Goal: Task Accomplishment & Management: Use online tool/utility

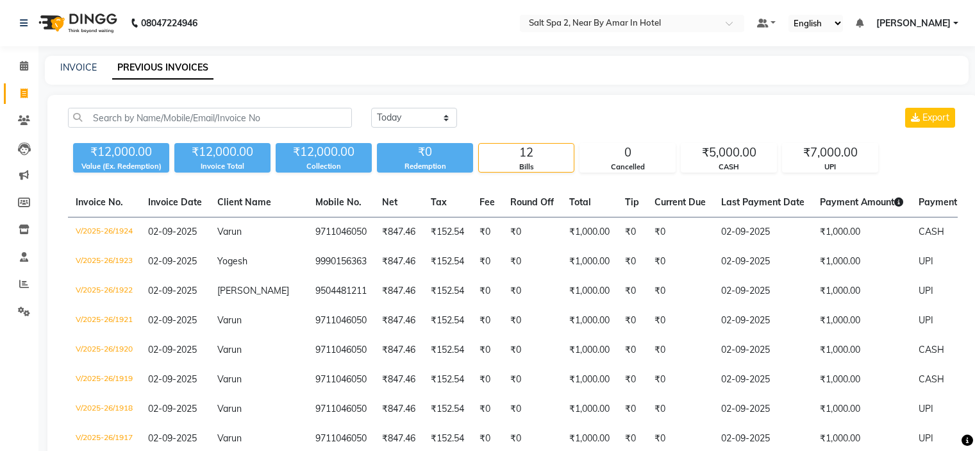
select select "[DATE]"
click at [29, 96] on span at bounding box center [24, 94] width 22 height 15
select select "service"
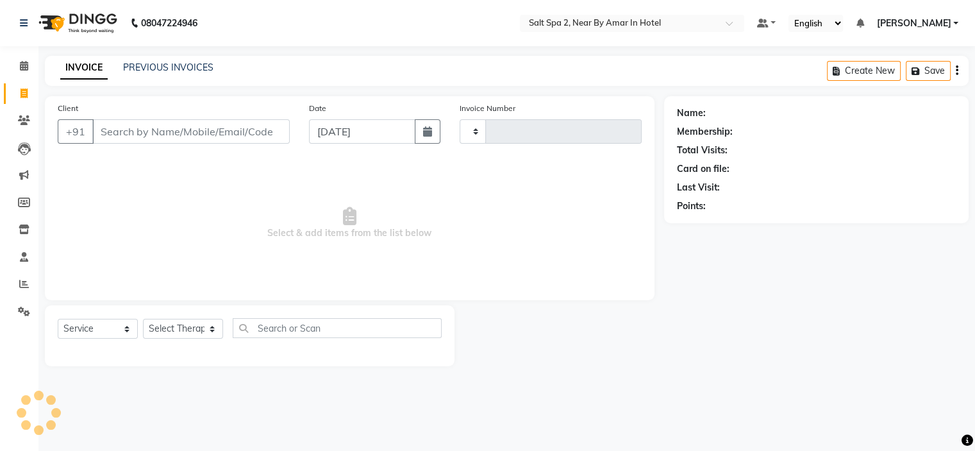
type input "1927"
select select "7609"
click at [171, 69] on link "PREVIOUS INVOICES" at bounding box center [168, 68] width 90 height 12
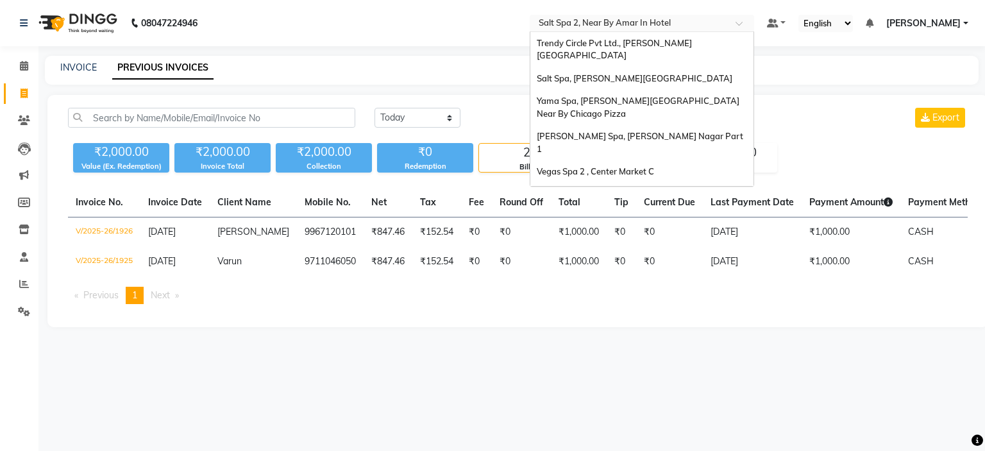
click at [605, 22] on input "text" at bounding box center [629, 24] width 186 height 13
click at [626, 67] on div "Salt Spa, [PERSON_NAME][GEOGRAPHIC_DATA]" at bounding box center [641, 78] width 223 height 23
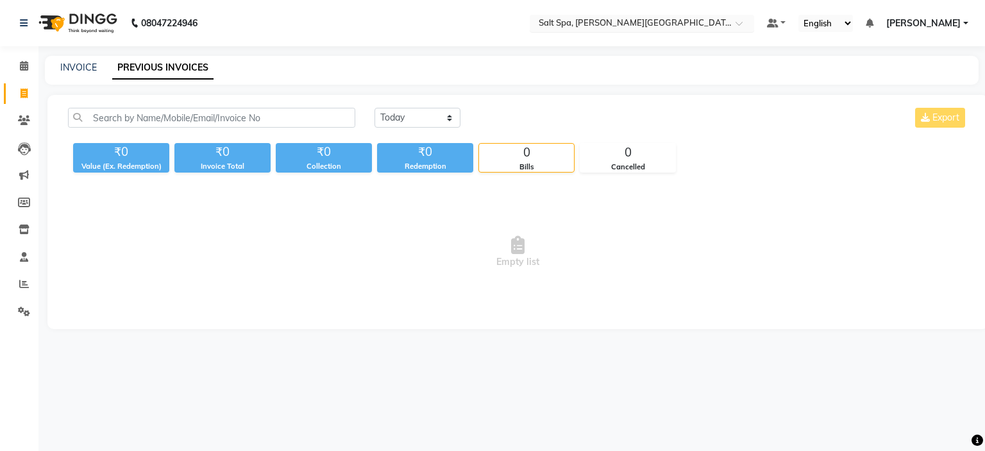
click at [710, 17] on div "Select Location × Salt Spa, Lajpat Nagar" at bounding box center [631, 23] width 199 height 13
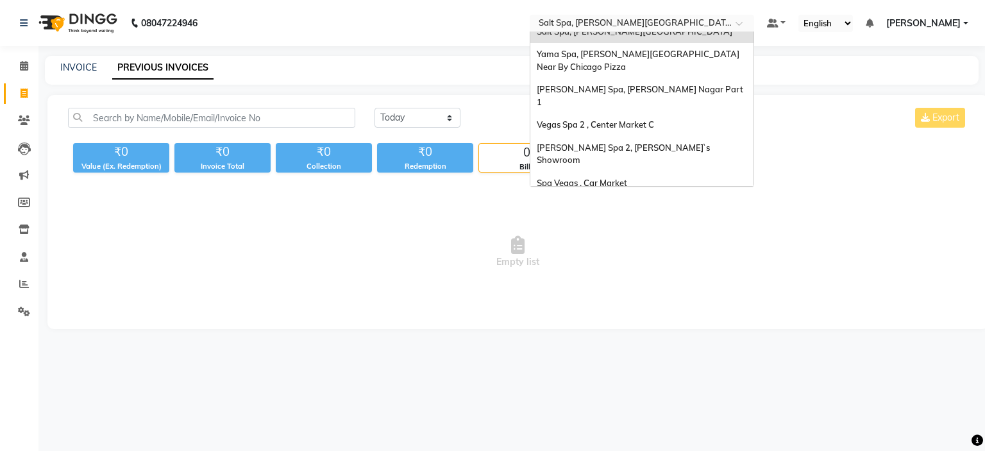
scroll to position [119, 0]
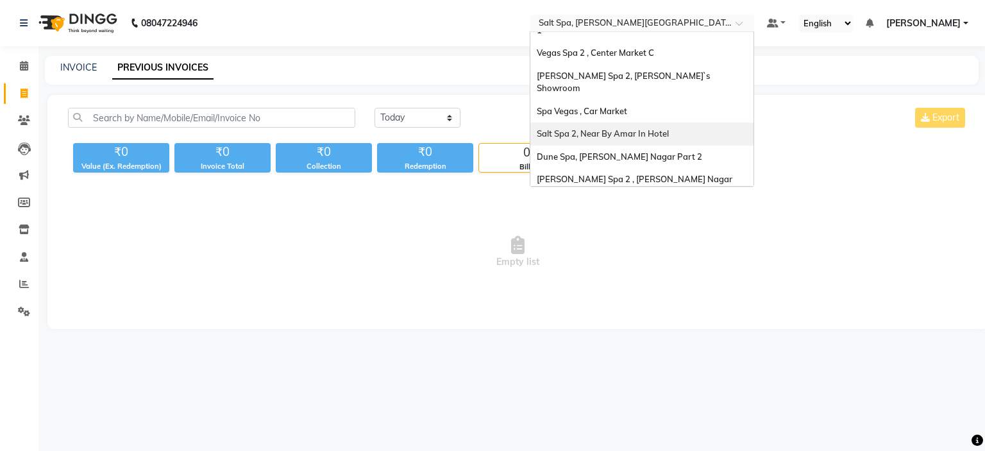
click at [638, 128] on span "Salt Spa 2, Near By Amar In Hotel" at bounding box center [603, 133] width 132 height 10
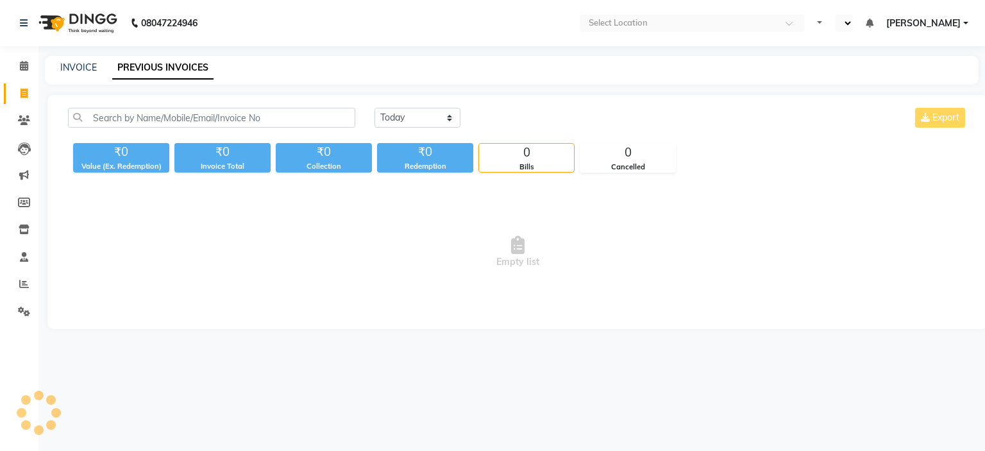
select select "en"
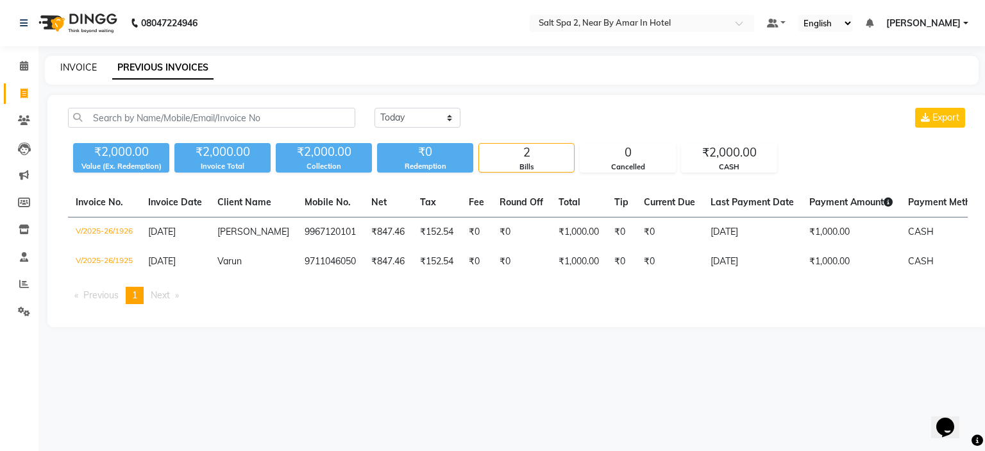
click at [83, 69] on link "INVOICE" at bounding box center [78, 68] width 37 height 12
select select "service"
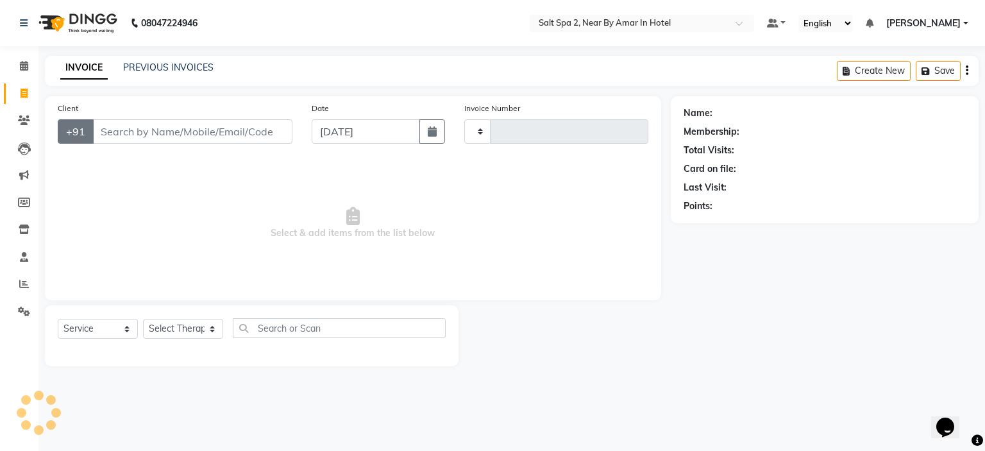
type input "1927"
select select "7609"
click at [616, 30] on div "Select Location × [GEOGRAPHIC_DATA] 2, Near By Amar In Hotel" at bounding box center [641, 23] width 224 height 17
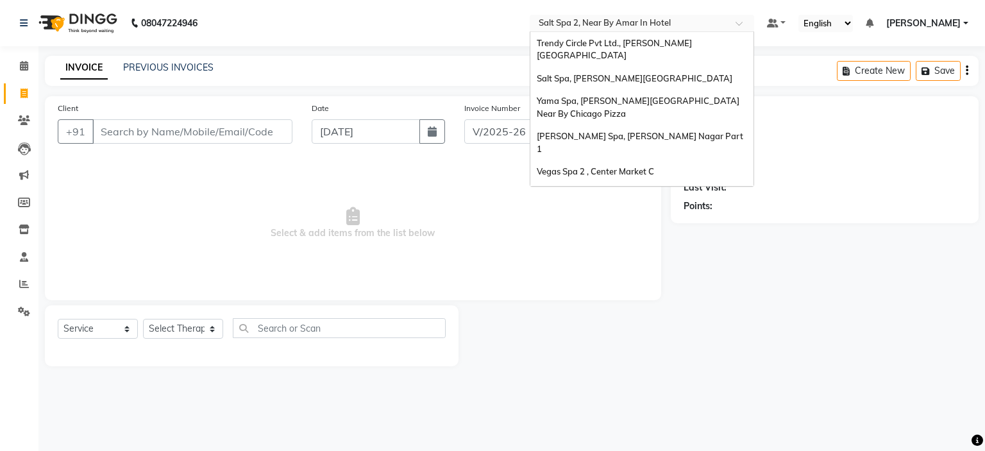
scroll to position [119, 0]
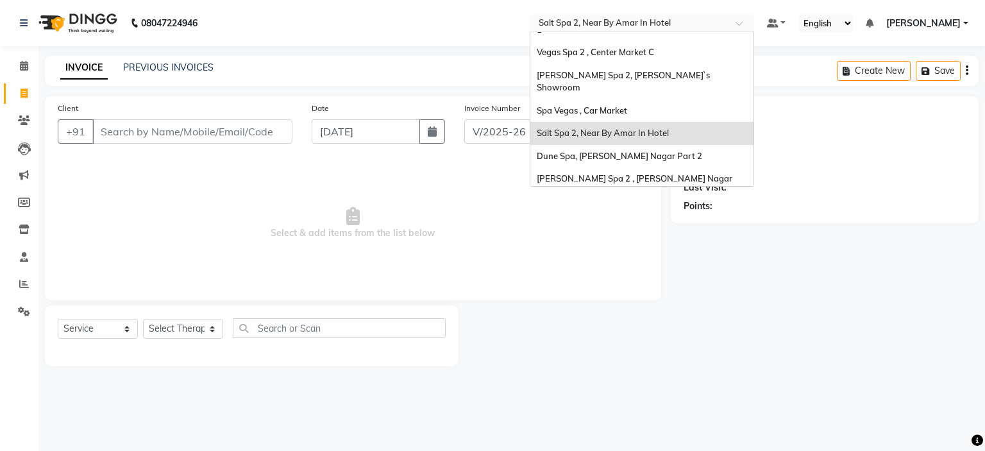
click at [623, 128] on span "Salt Spa 2, Near By Amar In Hotel" at bounding box center [603, 133] width 132 height 10
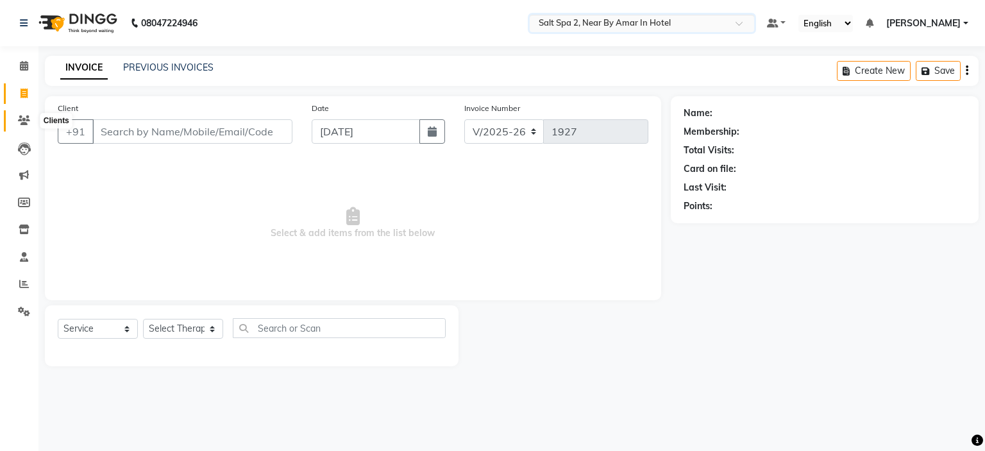
click at [25, 118] on icon at bounding box center [24, 120] width 12 height 10
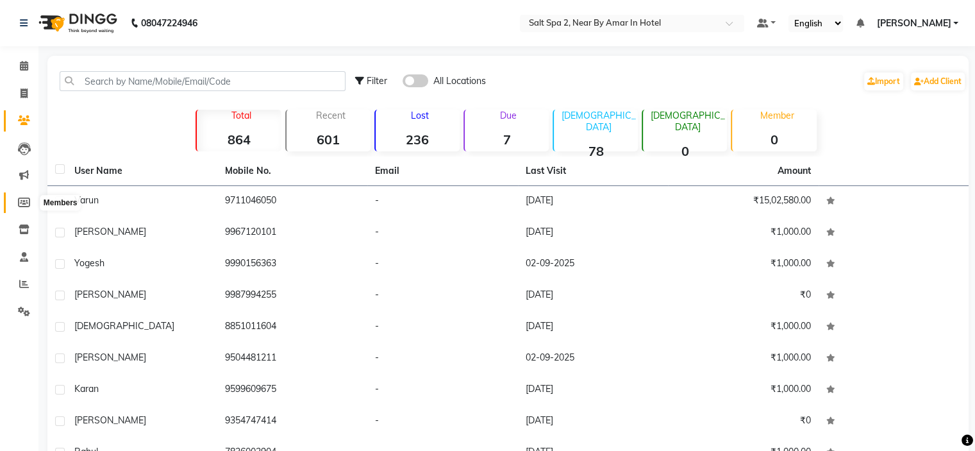
click at [24, 202] on icon at bounding box center [24, 202] width 12 height 10
select select
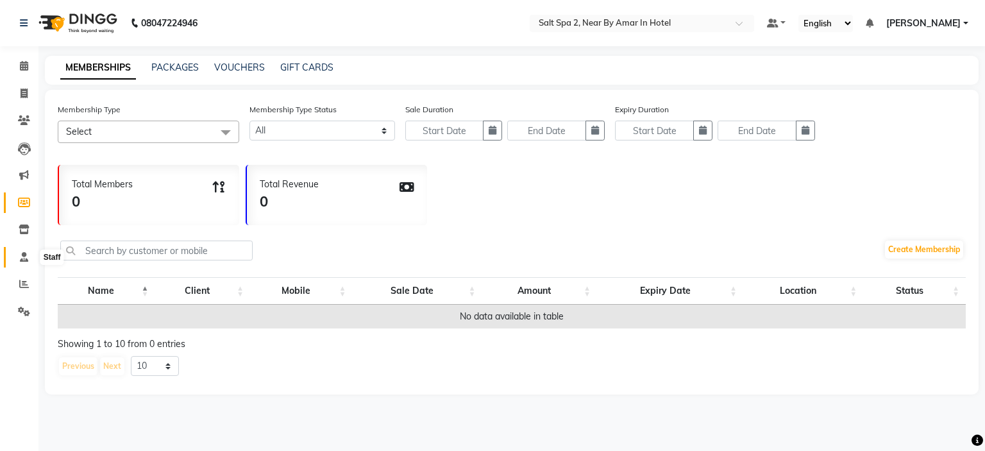
click at [23, 258] on icon at bounding box center [24, 257] width 8 height 10
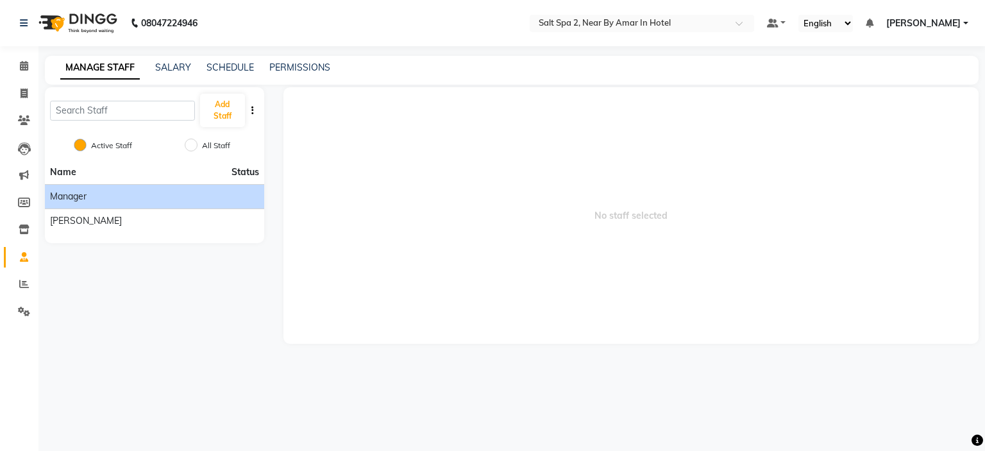
click at [129, 192] on div "Manager" at bounding box center [154, 196] width 209 height 13
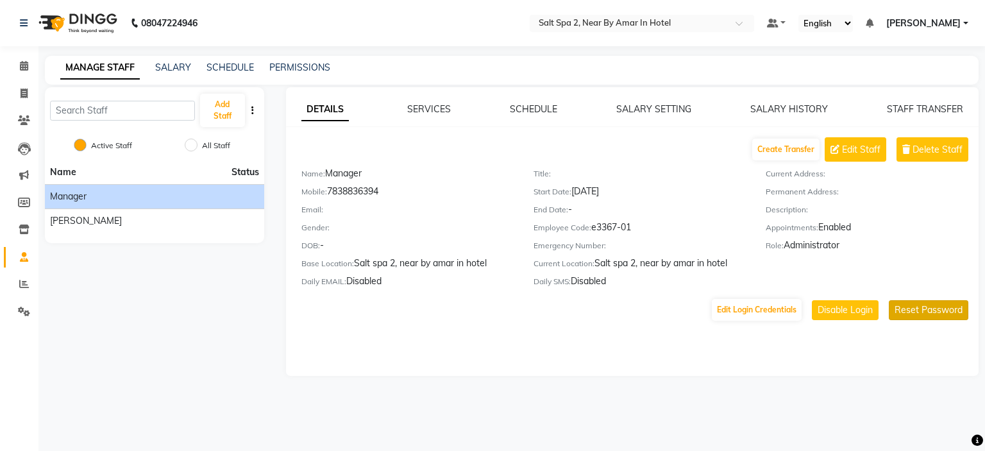
click at [929, 320] on button "Reset Password" at bounding box center [927, 310] width 79 height 20
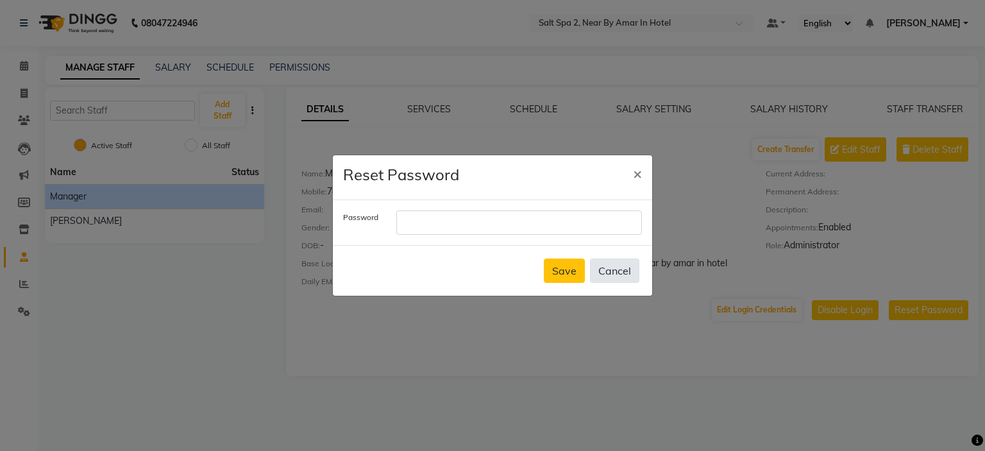
click at [610, 269] on button "Cancel" at bounding box center [614, 270] width 49 height 24
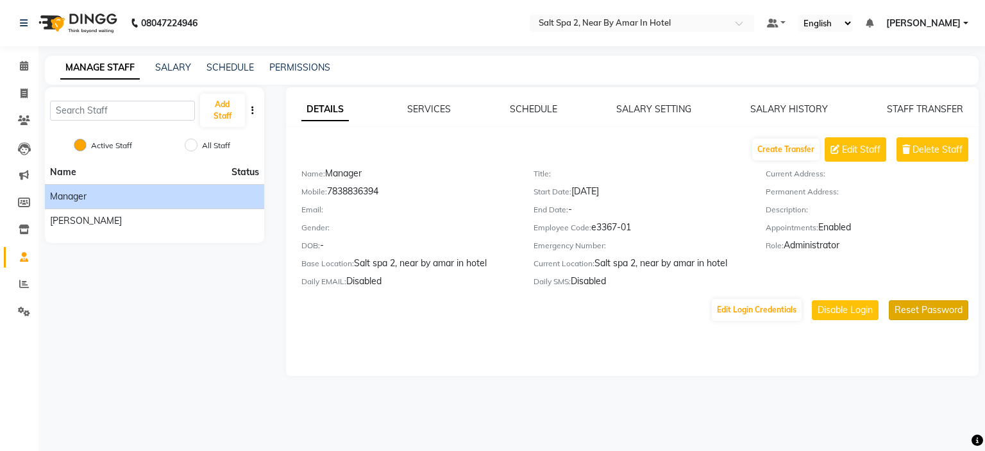
click at [930, 317] on button "Reset Password" at bounding box center [927, 310] width 79 height 20
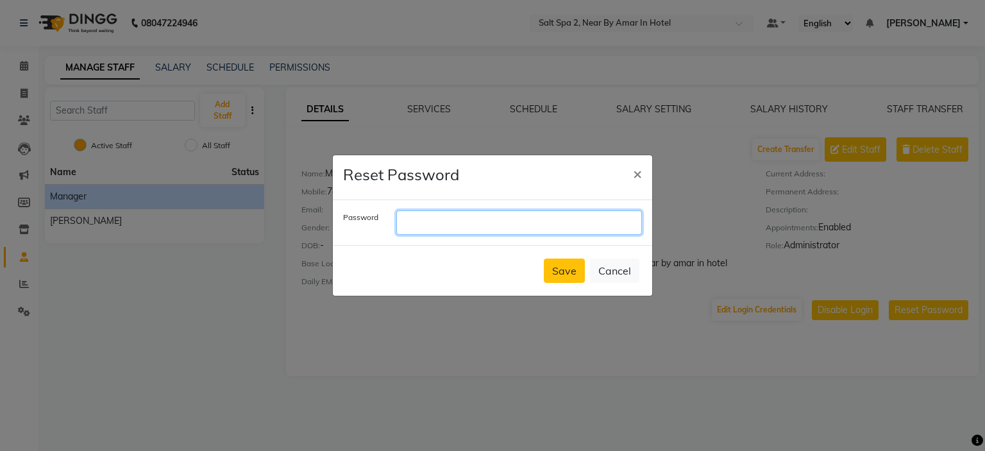
click at [464, 223] on input "text" at bounding box center [518, 222] width 245 height 24
click at [458, 220] on input "text" at bounding box center [518, 222] width 245 height 24
type input "s"
type input "Salt@96"
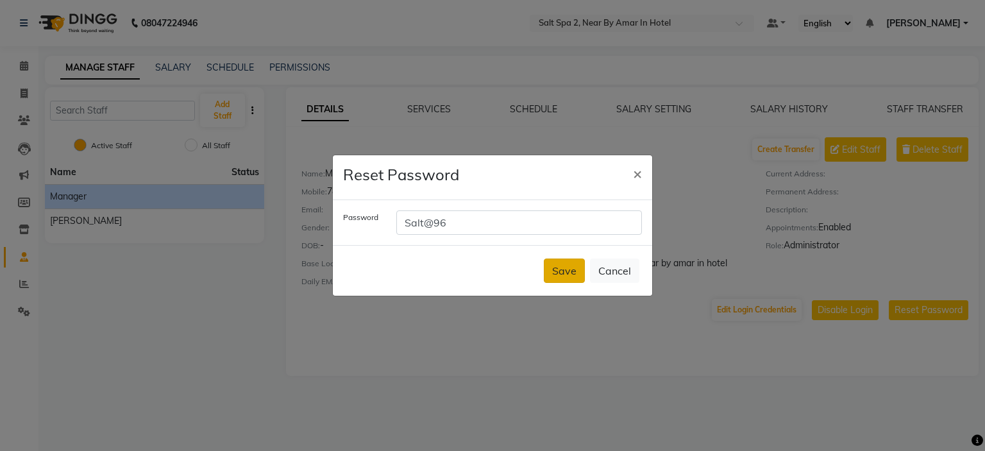
click at [565, 265] on button "Save" at bounding box center [564, 270] width 41 height 24
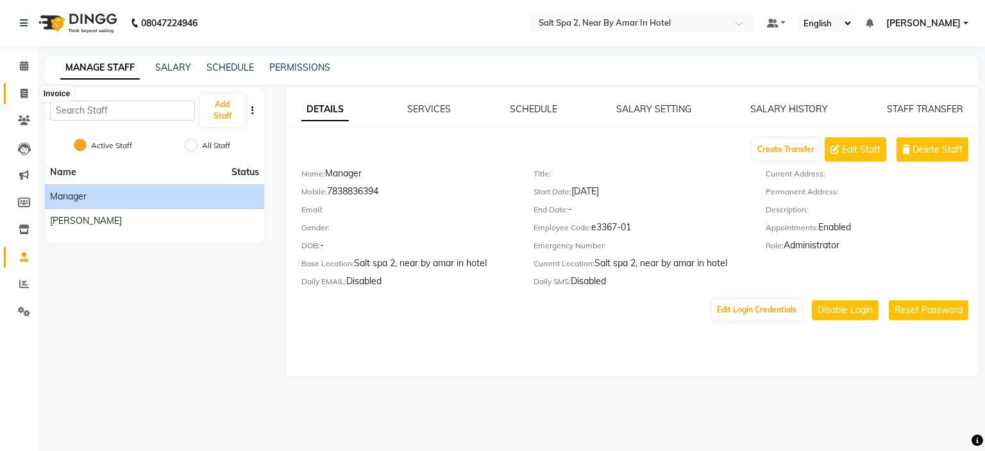
click at [28, 92] on span at bounding box center [24, 94] width 22 height 15
select select "service"
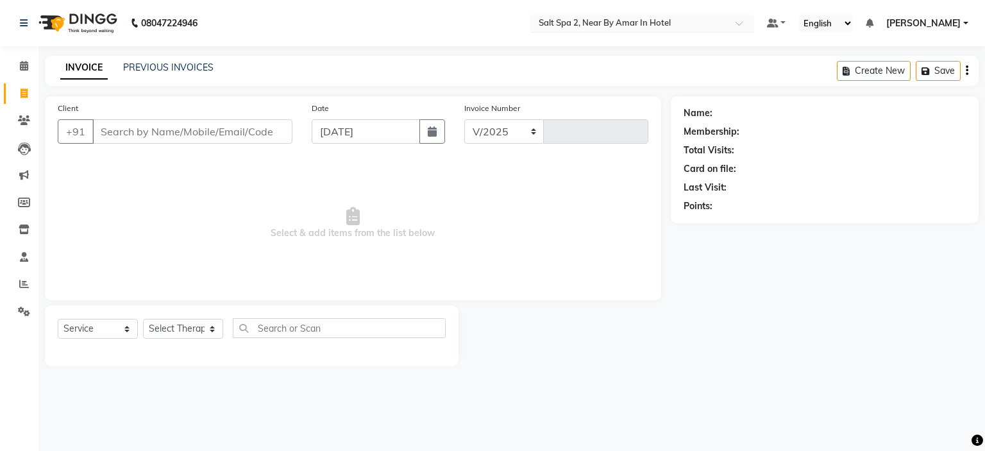
select select "7609"
type input "1927"
click at [669, 22] on input "text" at bounding box center [629, 24] width 186 height 13
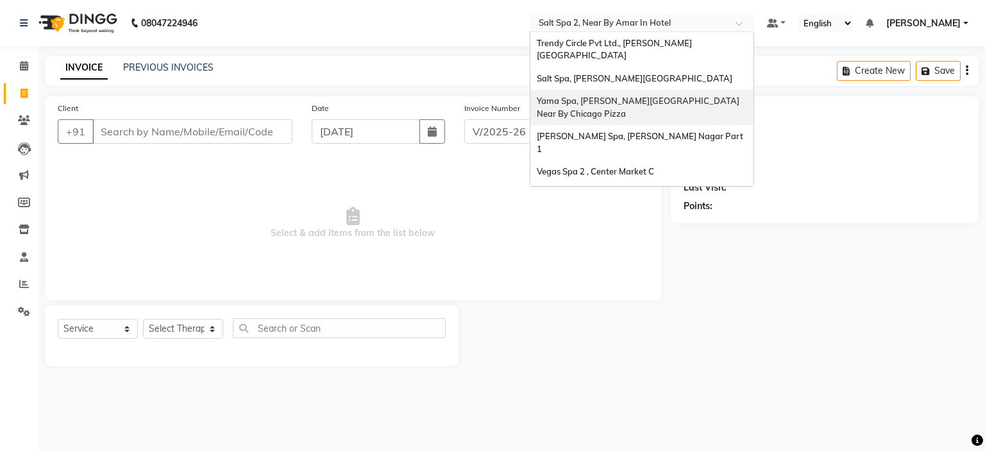
click at [606, 96] on span "Yama Spa, [PERSON_NAME][GEOGRAPHIC_DATA] Near By Chicago Pizza" at bounding box center [639, 107] width 204 height 23
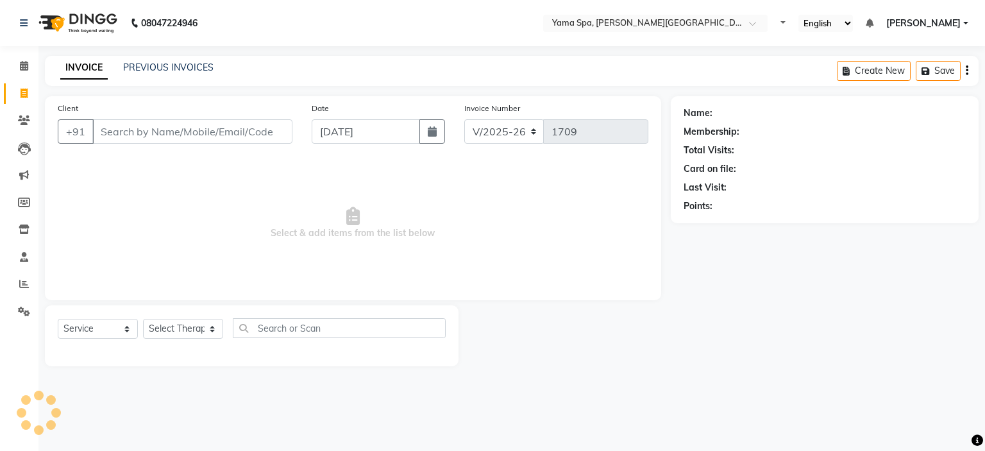
select select "7595"
select select "service"
click at [185, 133] on input "Client" at bounding box center [192, 131] width 200 height 24
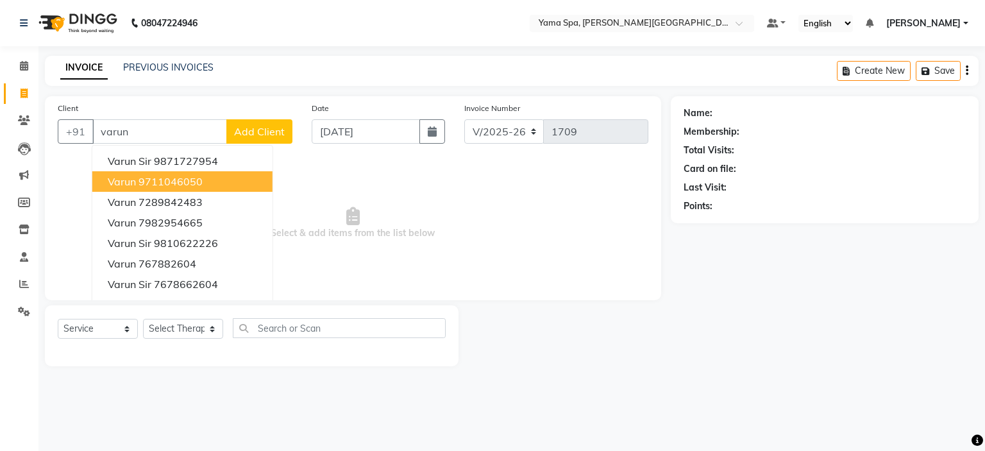
click at [203, 179] on ngb-highlight "9711046050" at bounding box center [170, 181] width 64 height 13
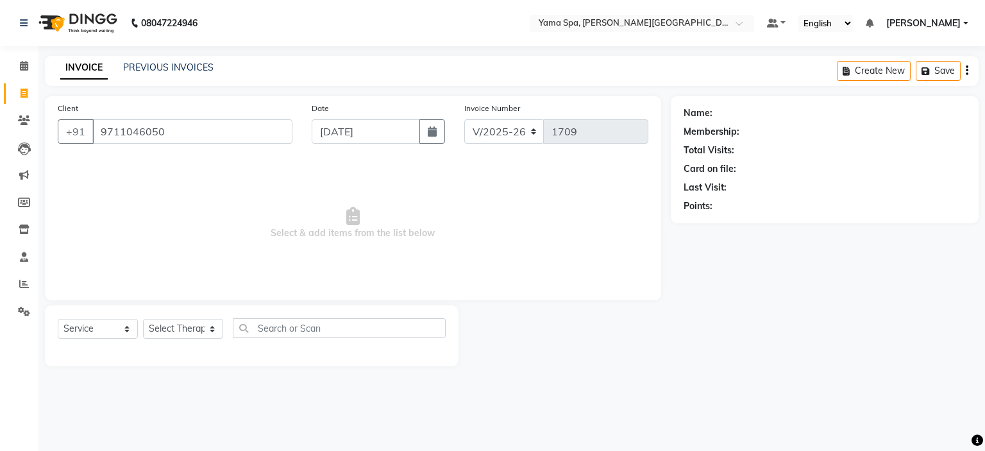
type input "9711046050"
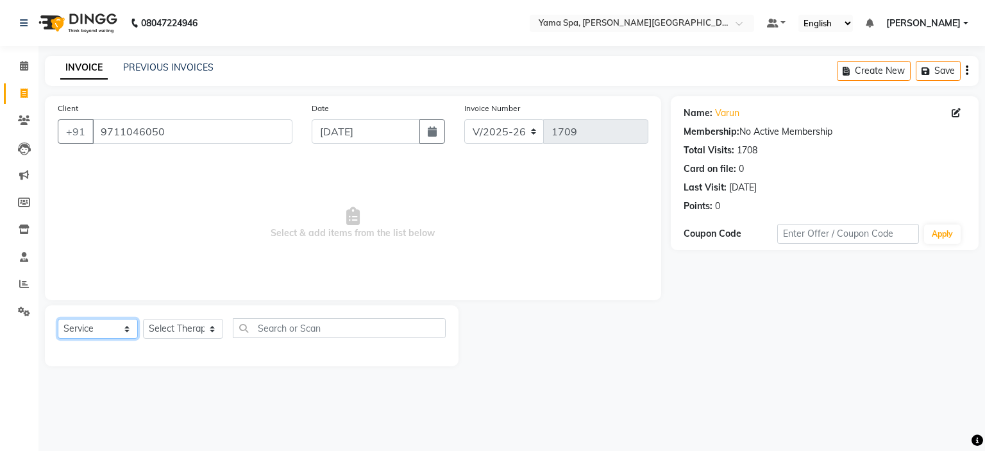
click at [87, 330] on select "Select Service Product Membership Package Voucher Prepaid Gift Card" at bounding box center [98, 329] width 80 height 20
click at [58, 319] on select "Select Service Product Membership Package Voucher Prepaid Gift Card" at bounding box center [98, 329] width 80 height 20
click at [188, 325] on select "Select Therapist Anjali Manager Nisha Pihu Renu Shivani Soniya Zoya" at bounding box center [183, 329] width 80 height 20
select select "67311"
click at [143, 319] on select "Select Therapist Anjali Manager Nisha Pihu Renu Shivani Soniya Zoya" at bounding box center [183, 329] width 80 height 20
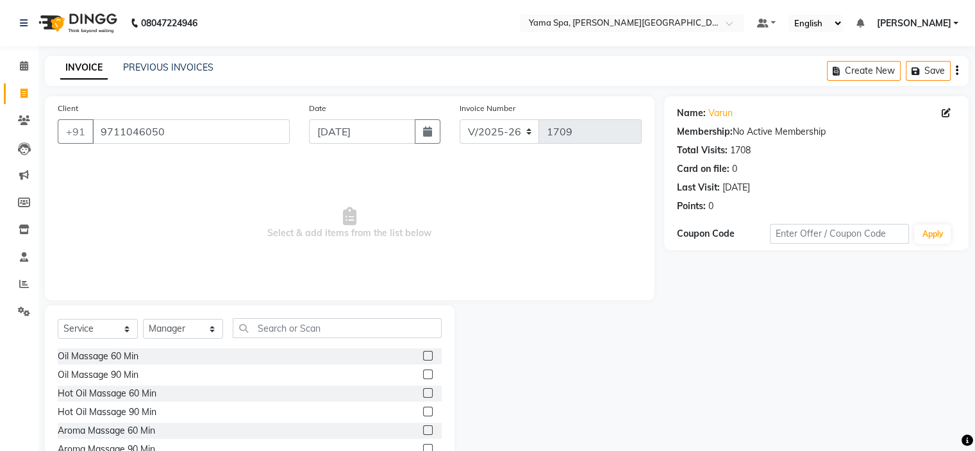
click at [423, 358] on label at bounding box center [428, 356] width 10 height 10
click at [423, 358] on input "checkbox" at bounding box center [427, 356] width 8 height 8
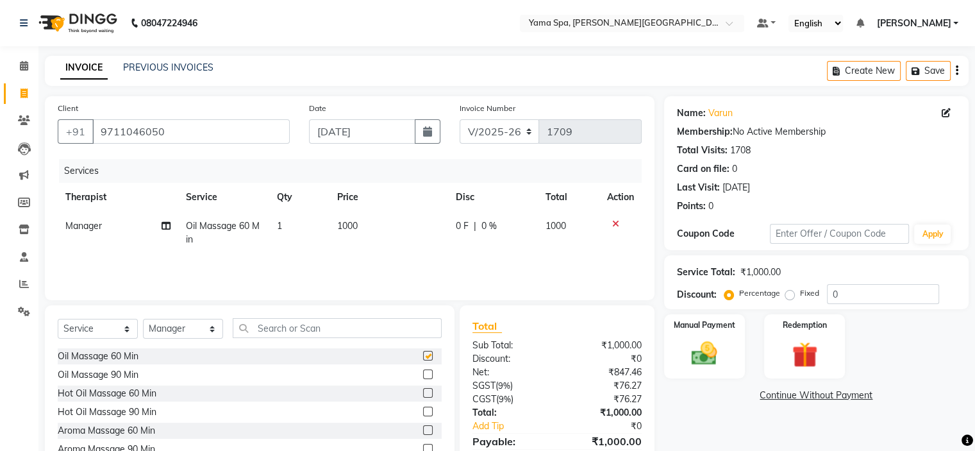
checkbox input "false"
click at [430, 143] on button "button" at bounding box center [428, 131] width 26 height 24
select select "9"
select select "2025"
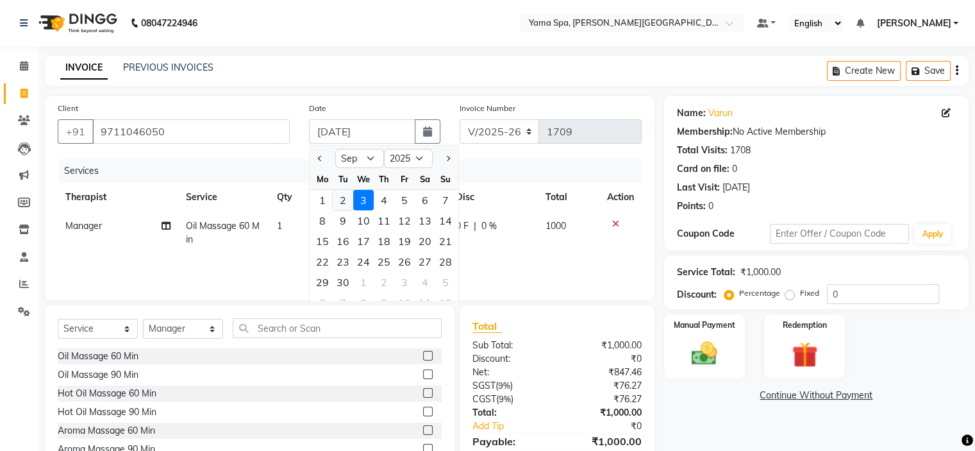
click at [344, 203] on div "2" at bounding box center [343, 200] width 21 height 21
type input "02-09-2025"
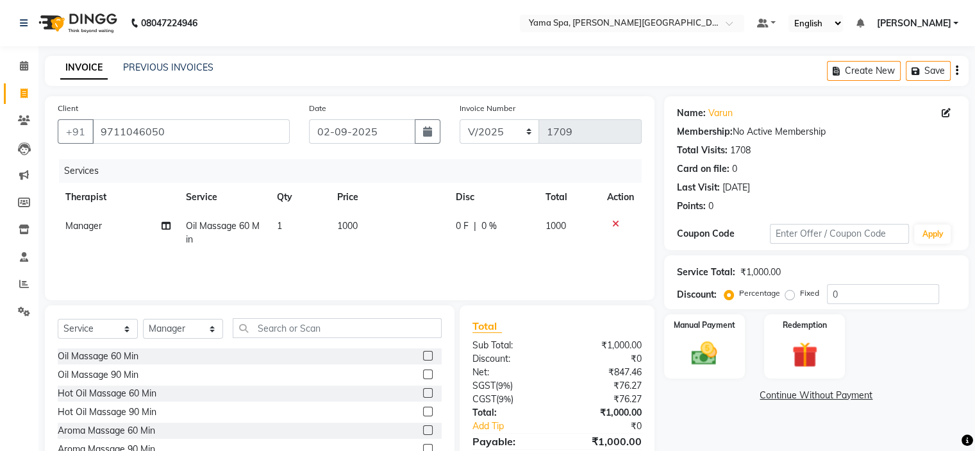
click at [767, 415] on div "Name: Varun Membership: No Active Membership Total Visits: 1708 Card on file: 0…" at bounding box center [821, 295] width 314 height 398
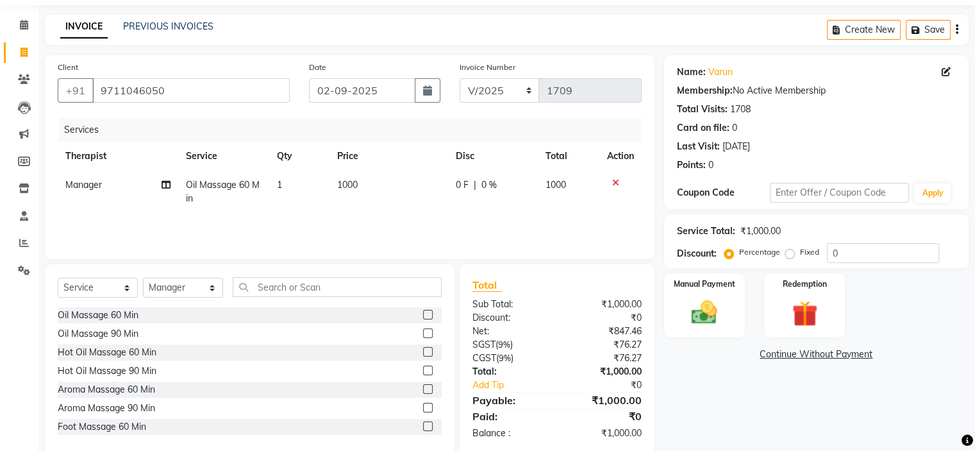
scroll to position [63, 0]
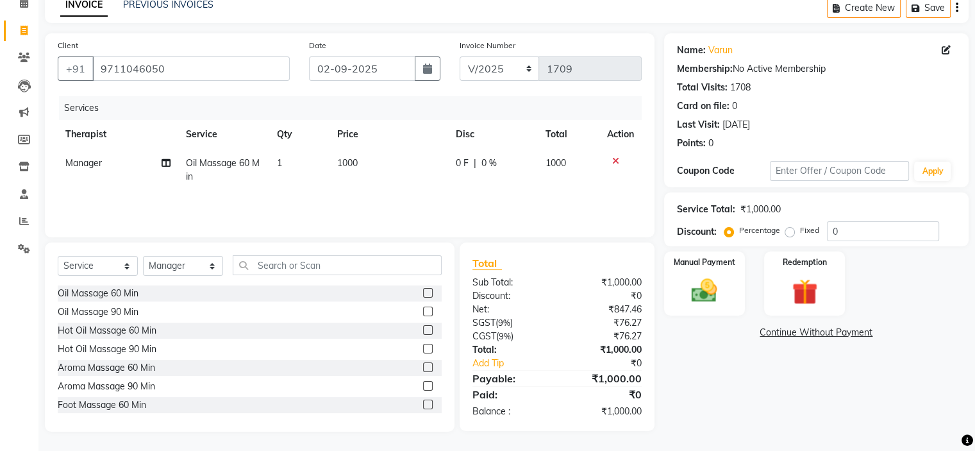
click at [785, 390] on div "Name: Varun Membership: No Active Membership Total Visits: 1708 Card on file: 0…" at bounding box center [821, 232] width 314 height 398
click at [719, 285] on img at bounding box center [704, 291] width 43 height 31
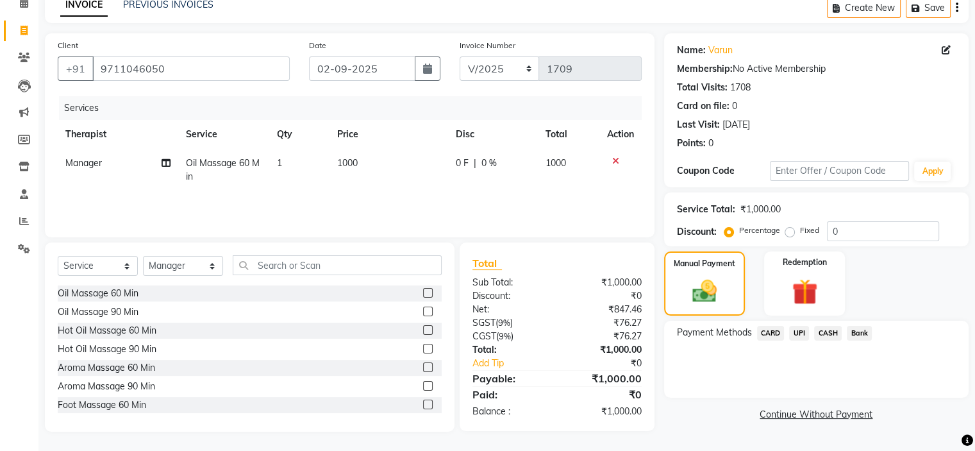
click at [804, 332] on span "UPI" at bounding box center [799, 333] width 20 height 15
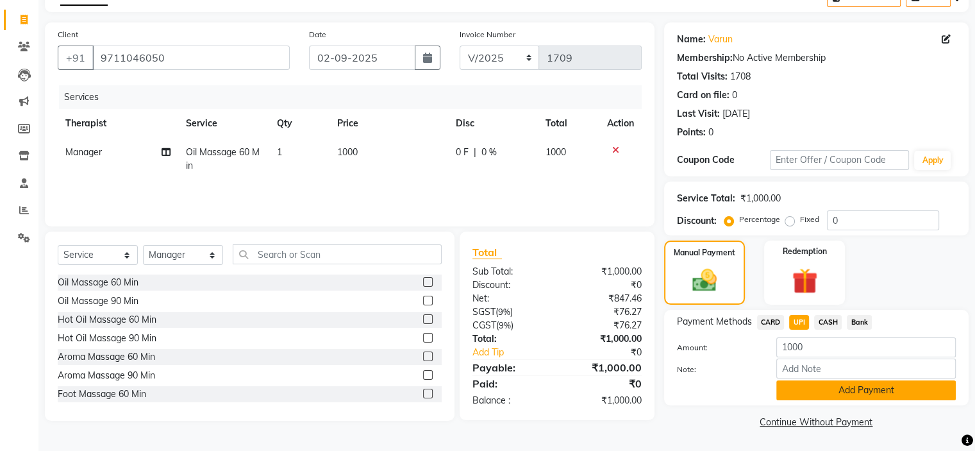
click at [813, 386] on button "Add Payment" at bounding box center [865, 390] width 179 height 20
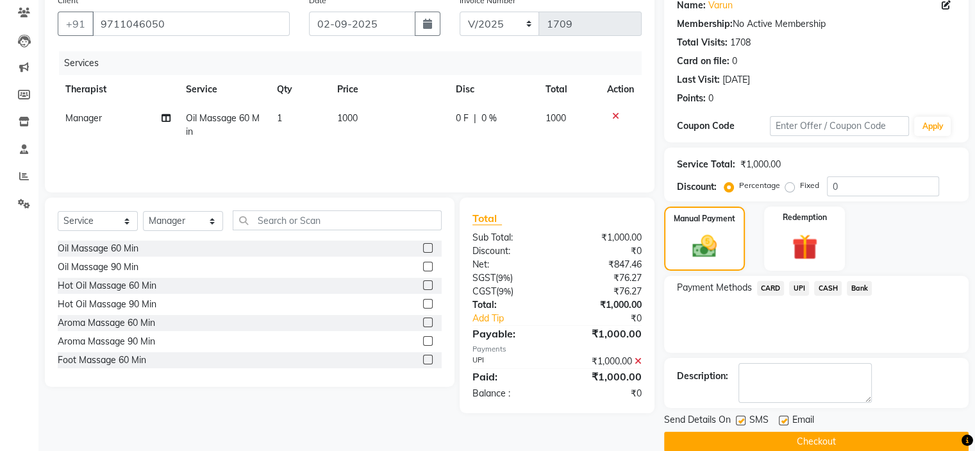
scroll to position [126, 0]
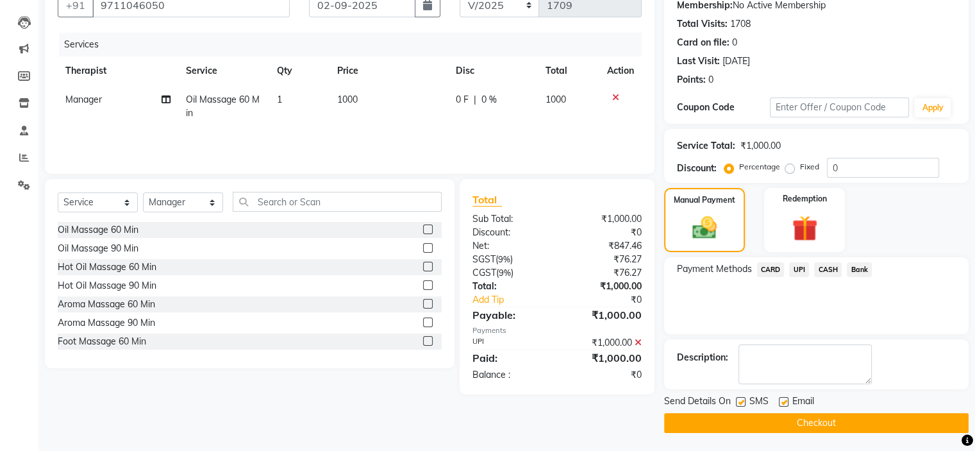
click at [772, 422] on button "Checkout" at bounding box center [816, 423] width 304 height 20
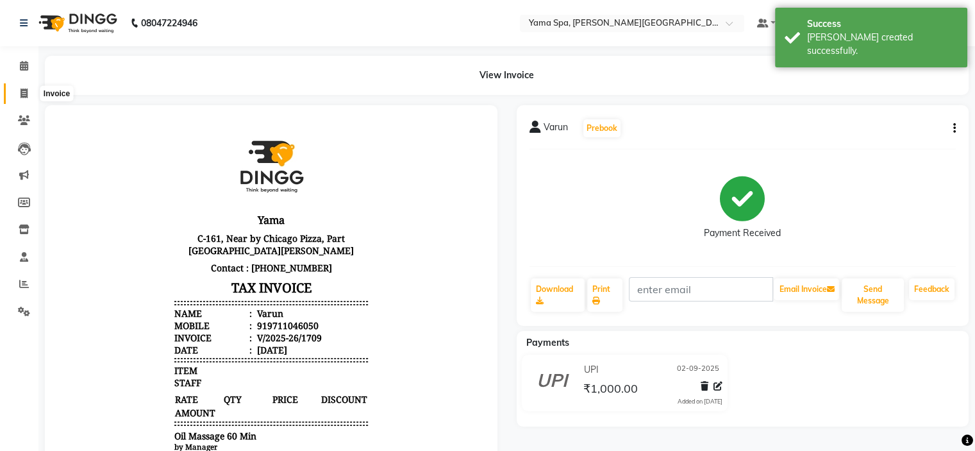
click at [29, 93] on span at bounding box center [24, 94] width 22 height 15
select select "service"
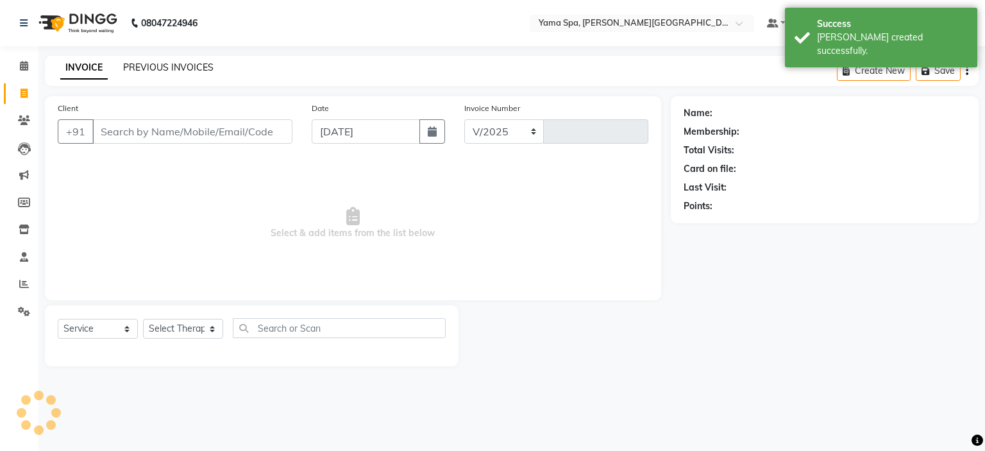
select select "7595"
type input "1710"
click at [163, 66] on link "PREVIOUS INVOICES" at bounding box center [168, 68] width 90 height 12
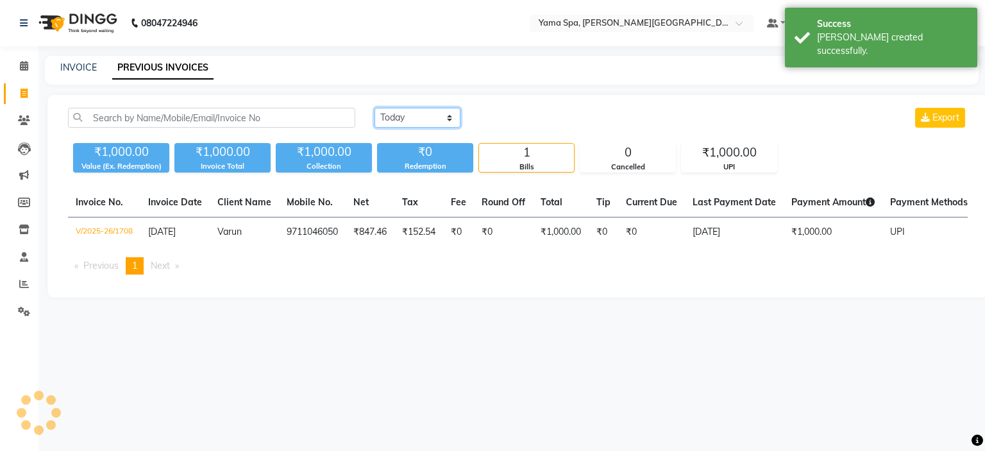
drag, startPoint x: 416, startPoint y: 112, endPoint x: 421, endPoint y: 125, distance: 13.8
click at [416, 112] on select "Today Yesterday Custom Range" at bounding box center [417, 118] width 86 height 20
select select "yesterday"
click at [374, 108] on select "Today Yesterday Custom Range" at bounding box center [417, 118] width 86 height 20
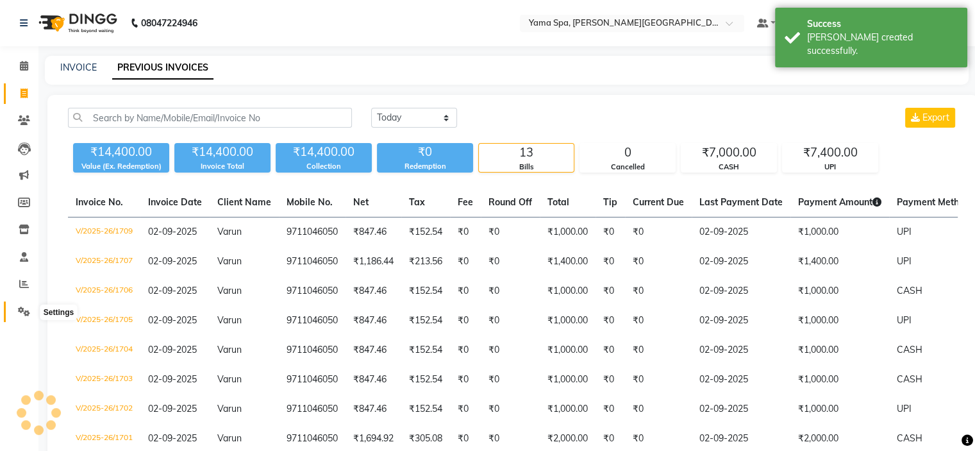
click at [24, 312] on icon at bounding box center [24, 311] width 12 height 10
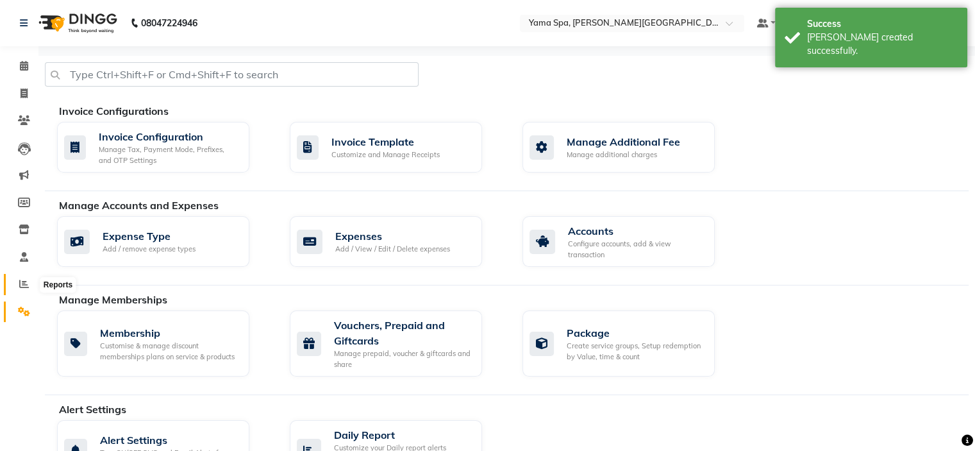
click at [21, 284] on icon at bounding box center [24, 284] width 10 height 10
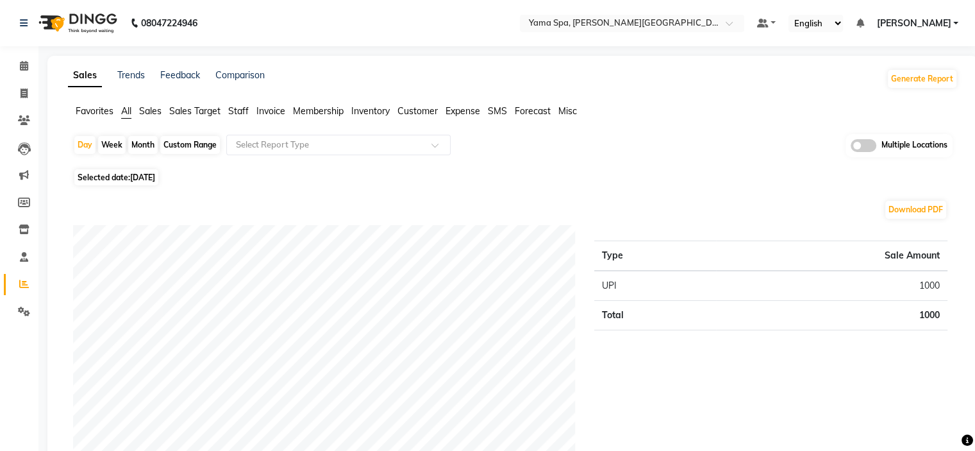
click at [872, 151] on label at bounding box center [864, 145] width 26 height 13
click at [851, 147] on input "checkbox" at bounding box center [851, 147] width 0 height 0
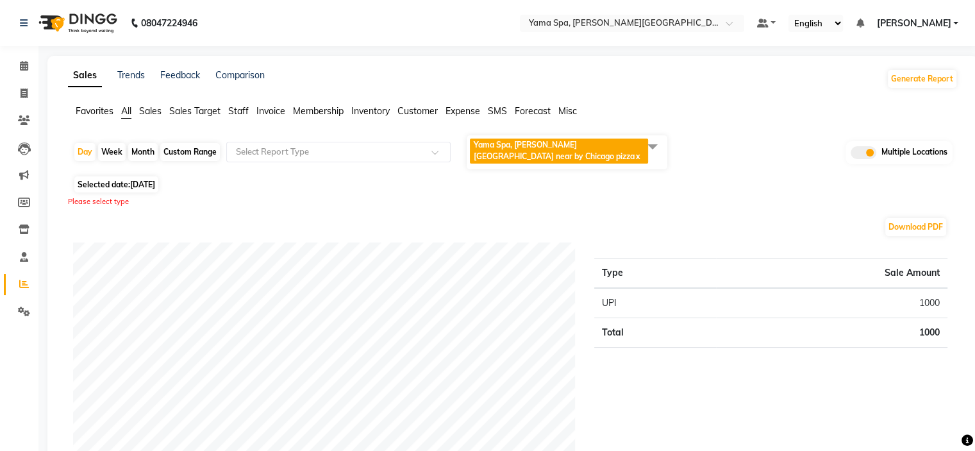
click at [525, 160] on span "Yama Spa, lajpat nagar near by Chicago pizza x" at bounding box center [559, 150] width 178 height 25
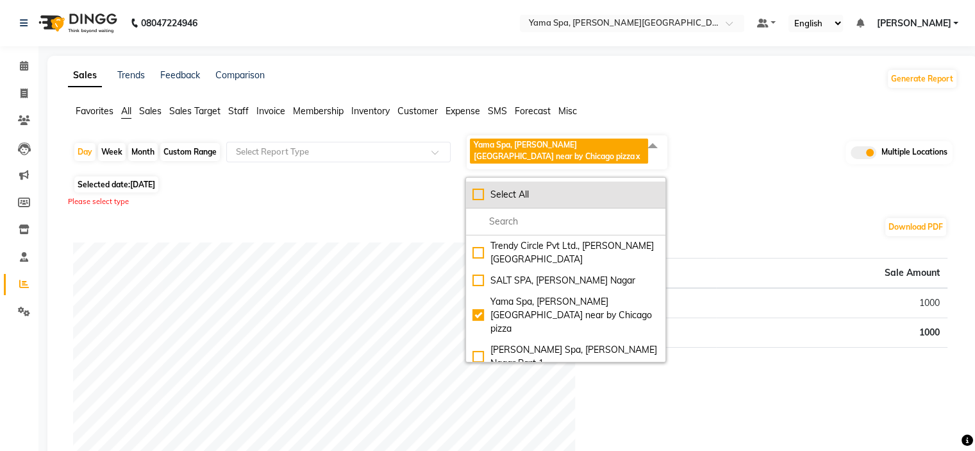
click at [478, 192] on div "Select All" at bounding box center [565, 194] width 187 height 13
checkbox input "true"
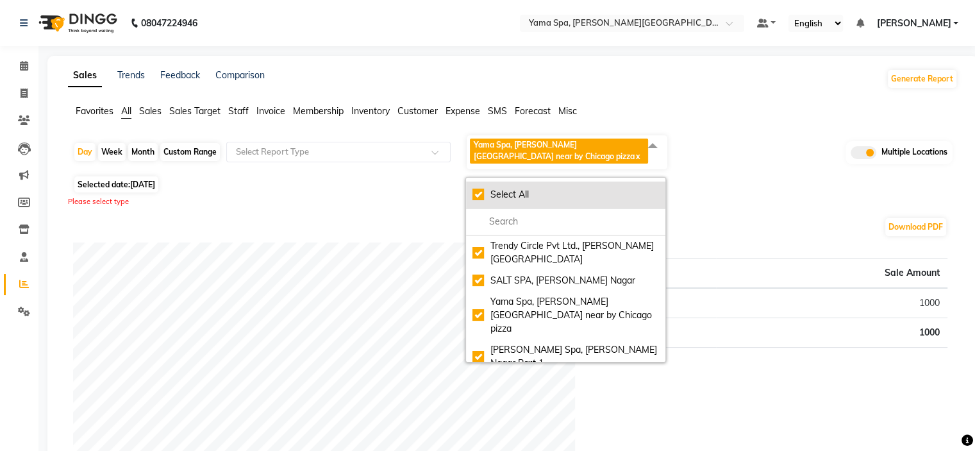
checkbox input "true"
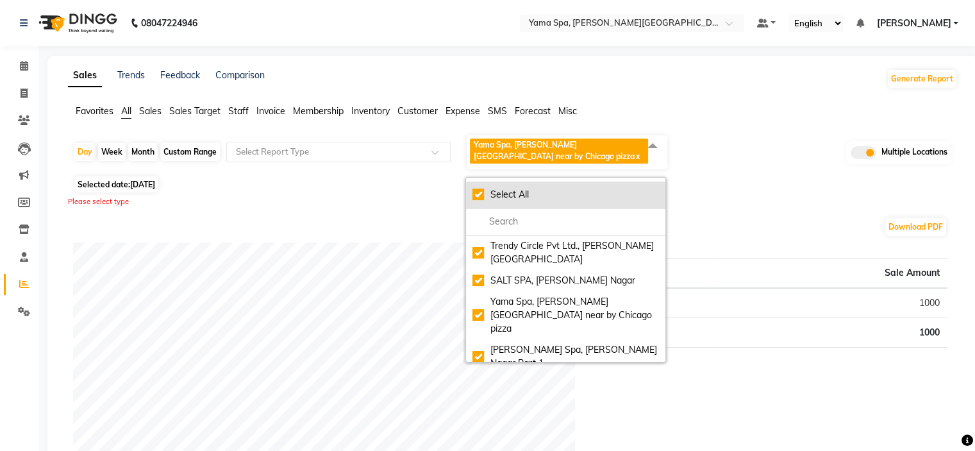
checkbox input "true"
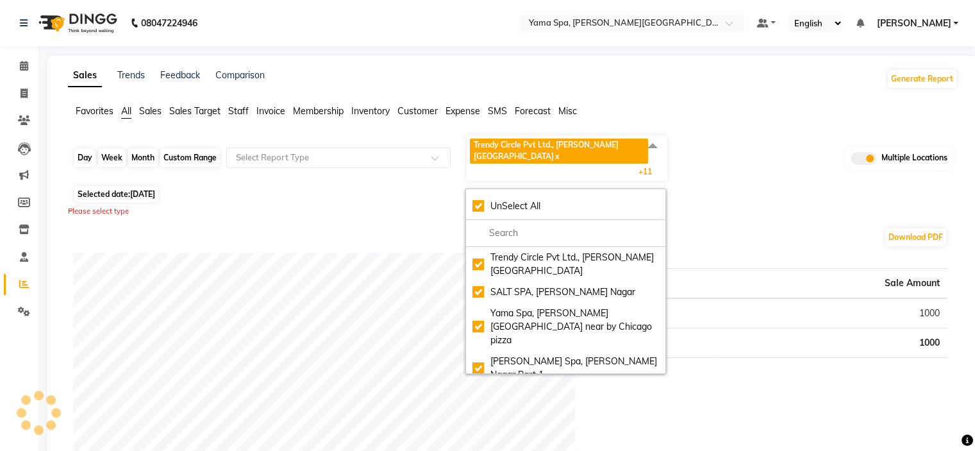
click at [85, 149] on div "Day" at bounding box center [84, 158] width 21 height 18
select select "9"
select select "2025"
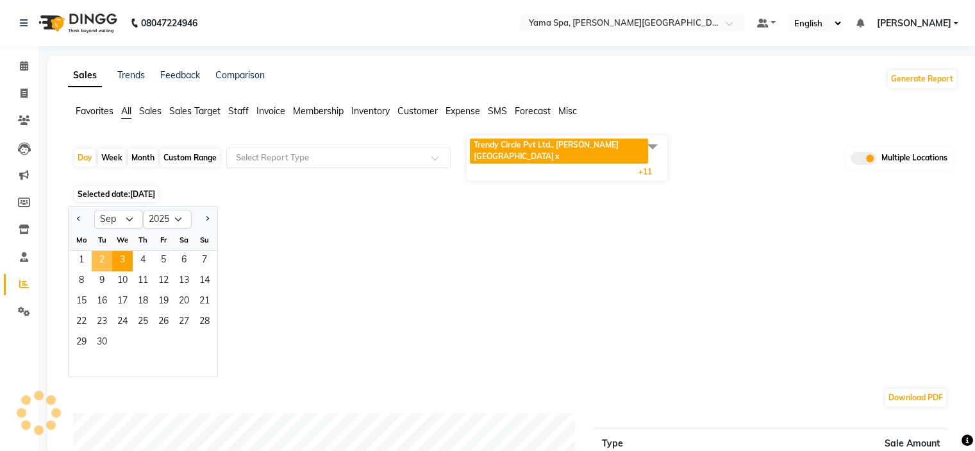
click at [98, 251] on span "2" at bounding box center [102, 261] width 21 height 21
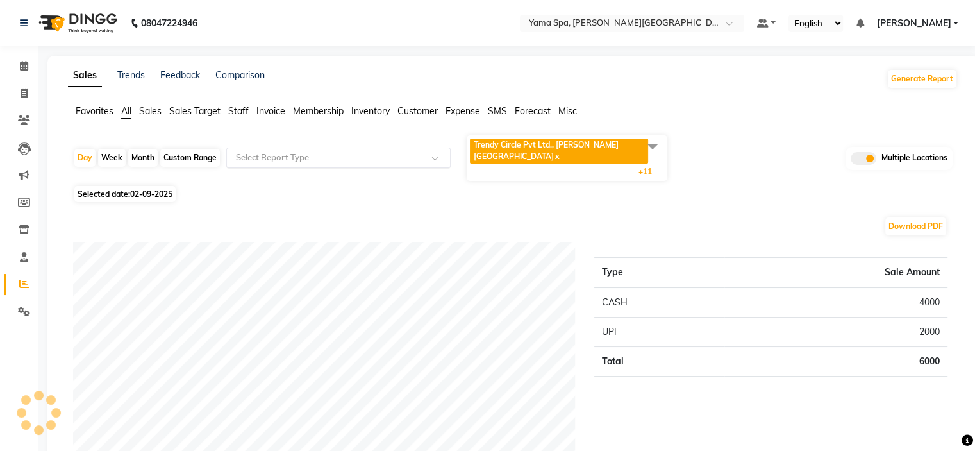
click at [375, 151] on input "text" at bounding box center [325, 157] width 185 height 13
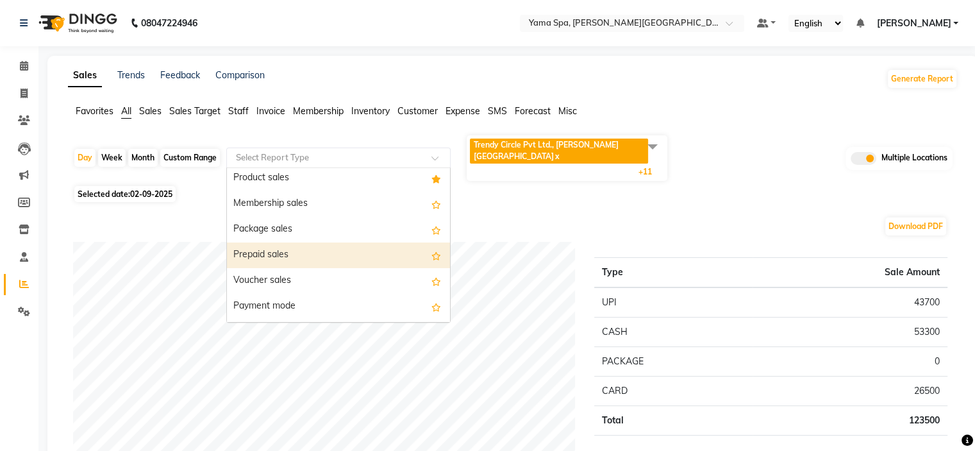
scroll to position [128, 0]
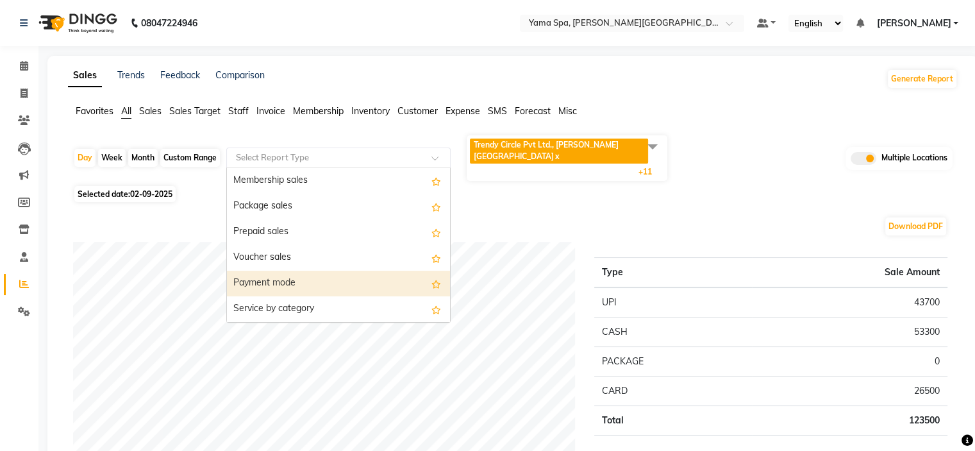
click at [295, 270] on div "Payment mode" at bounding box center [338, 283] width 223 height 26
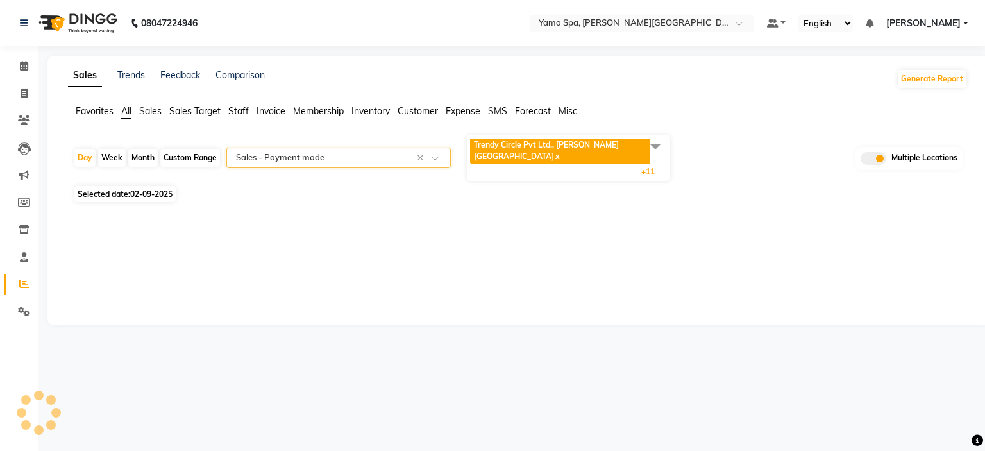
select select "filtered_report"
select select "csv"
click at [803, 231] on div at bounding box center [510, 455] width 874 height 449
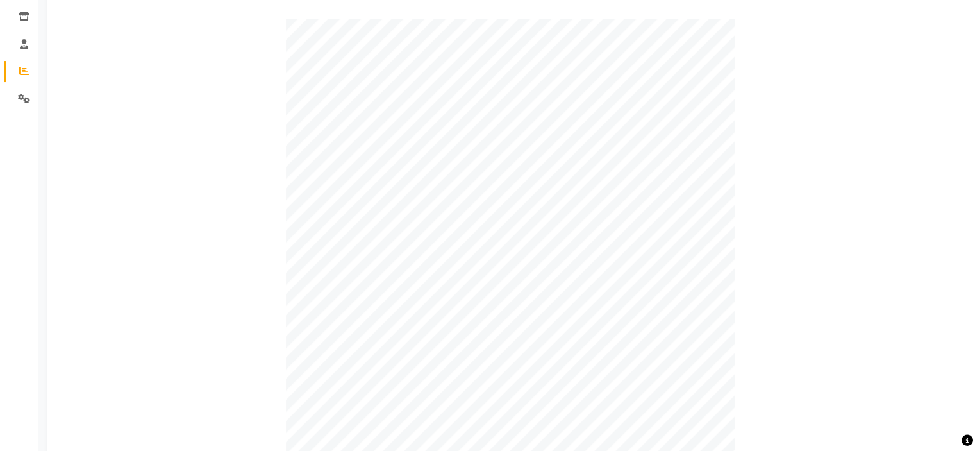
scroll to position [0, 0]
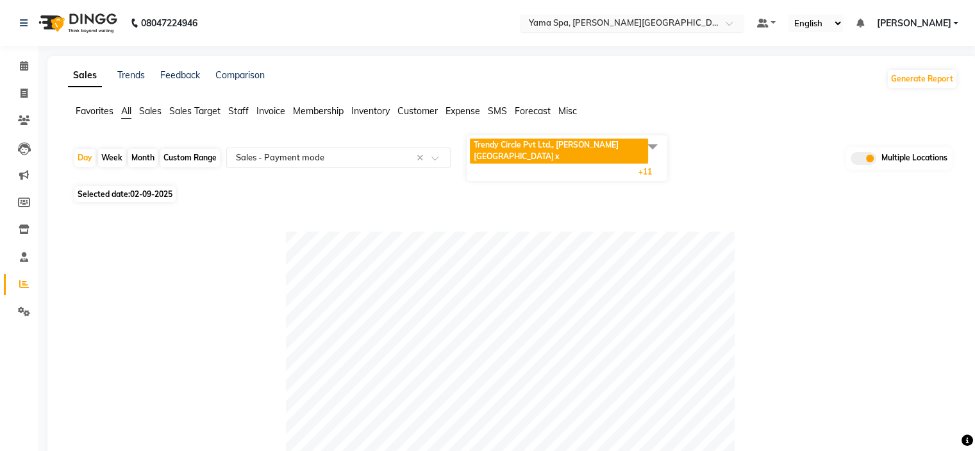
click at [690, 26] on input "text" at bounding box center [619, 24] width 186 height 13
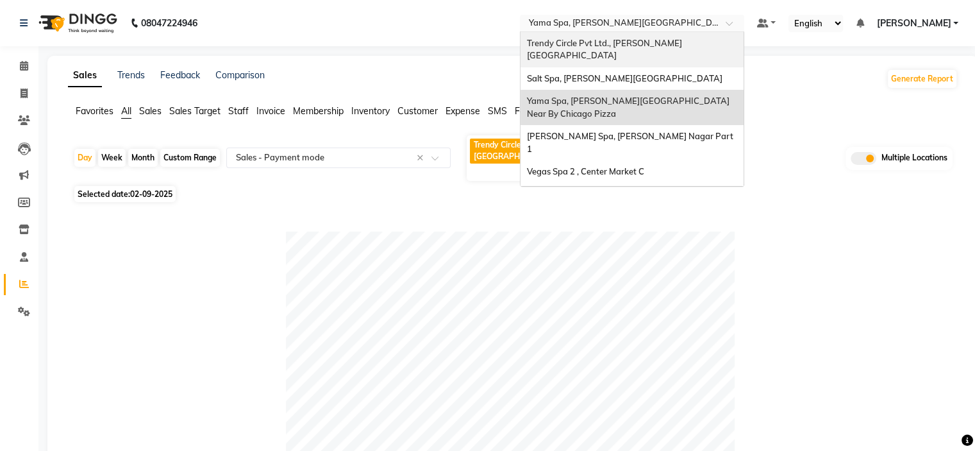
click at [633, 38] on span "Trendy Circle Pvt Ltd., [PERSON_NAME][GEOGRAPHIC_DATA]" at bounding box center [604, 49] width 155 height 23
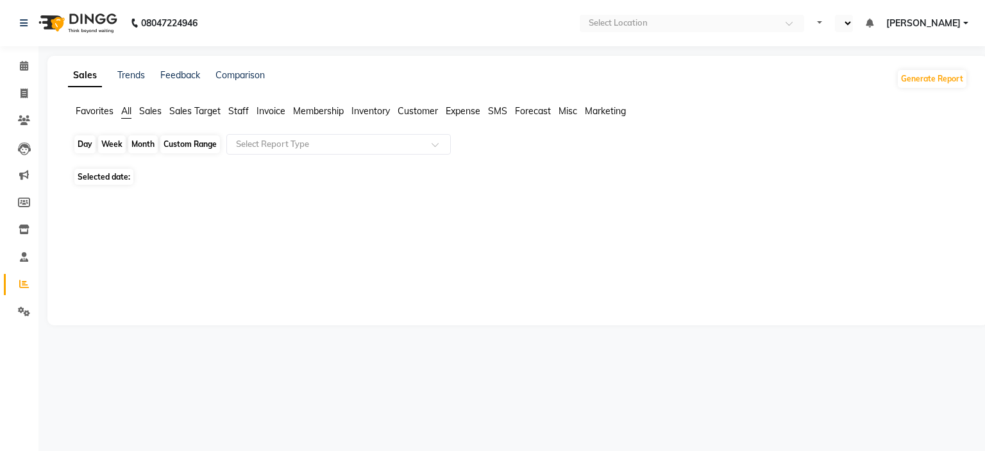
select select "en"
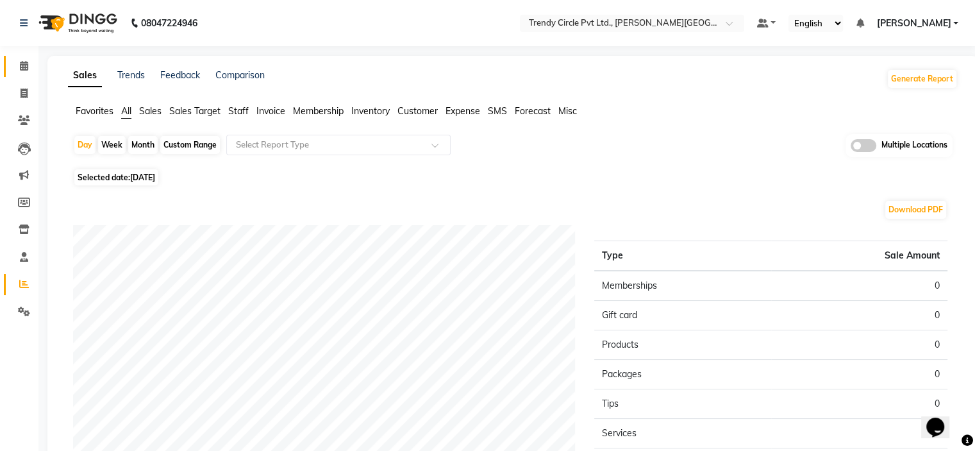
click at [22, 74] on link "Calendar" at bounding box center [19, 66] width 31 height 21
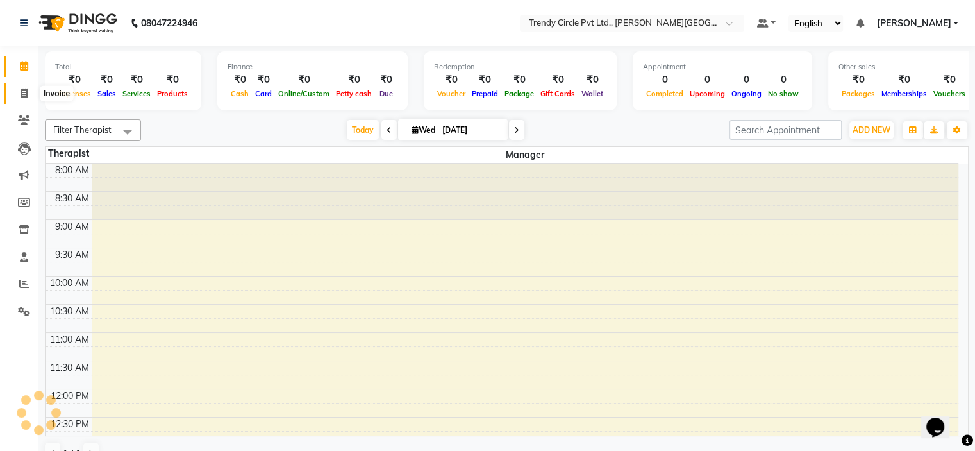
click at [25, 94] on icon at bounding box center [24, 93] width 7 height 10
select select "7584"
select select "service"
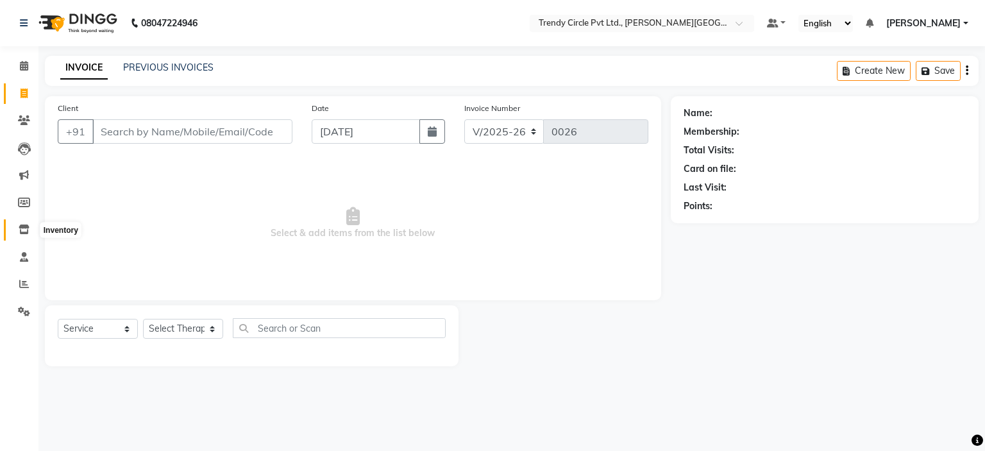
click at [28, 228] on icon at bounding box center [24, 229] width 11 height 10
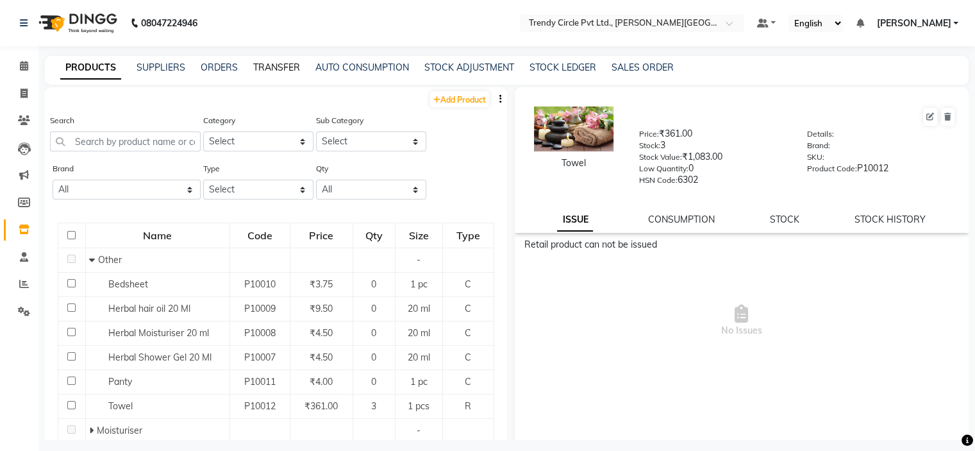
click at [269, 69] on link "TRANSFER" at bounding box center [276, 68] width 47 height 12
select select "sender"
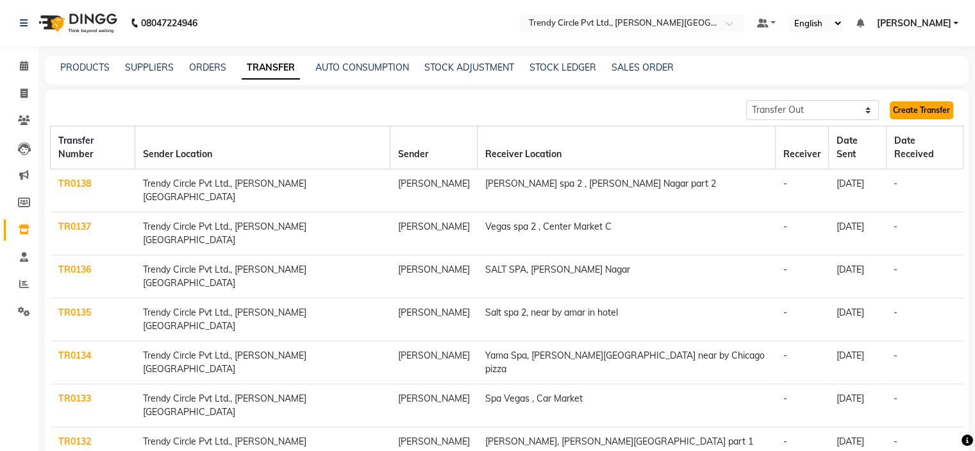
click at [911, 113] on link "Create Transfer" at bounding box center [921, 110] width 63 height 18
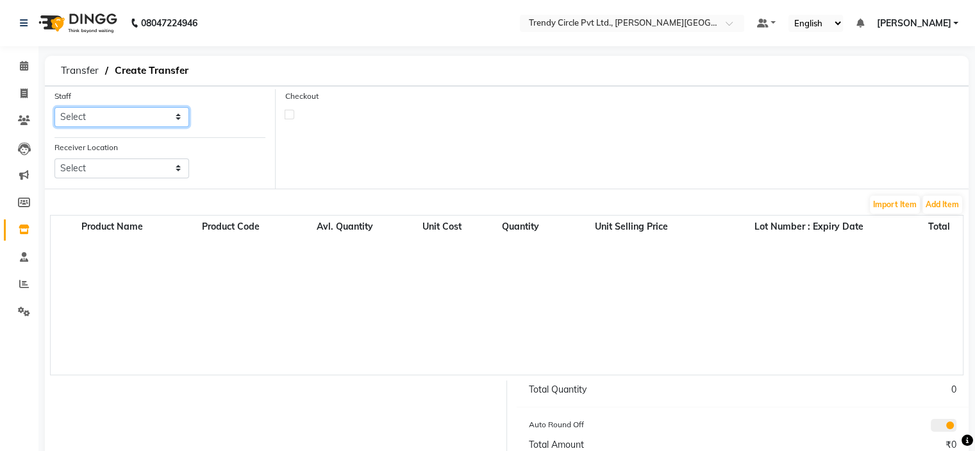
drag, startPoint x: 147, startPoint y: 113, endPoint x: 136, endPoint y: 124, distance: 15.9
click at [147, 113] on select "Select Afsar Saifi Javed Sir Manager" at bounding box center [121, 117] width 135 height 20
select select "68434"
click at [54, 107] on select "Select Afsar Saifi Javed Sir Manager" at bounding box center [121, 117] width 135 height 20
click at [132, 178] on select "Select Salt Spa, Lajpat Nagar Yama Spa, Lajpat Nagar Near By Chicago Pizza Eli …" at bounding box center [121, 168] width 135 height 20
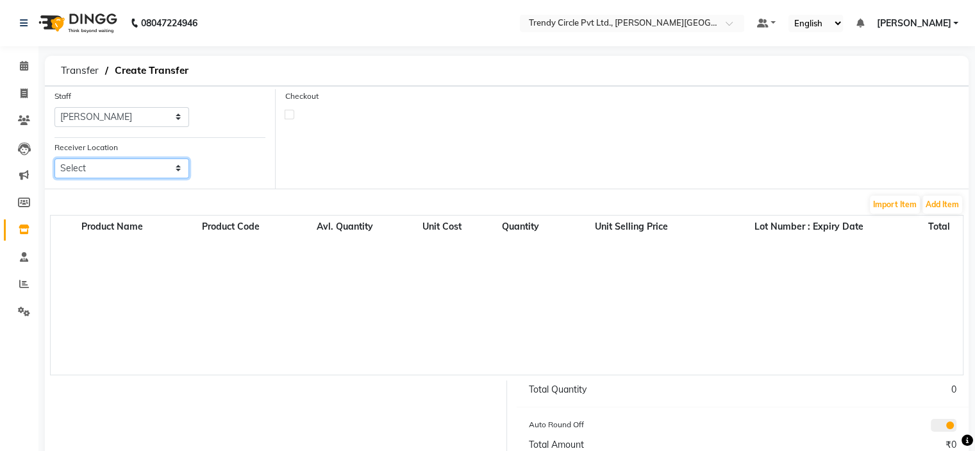
select select "3365"
click at [54, 159] on select "Select Salt Spa, Lajpat Nagar Yama Spa, Lajpat Nagar Near By Chicago Pizza Eli …" at bounding box center [121, 168] width 135 height 20
click at [935, 197] on button "Add Item" at bounding box center [942, 204] width 40 height 18
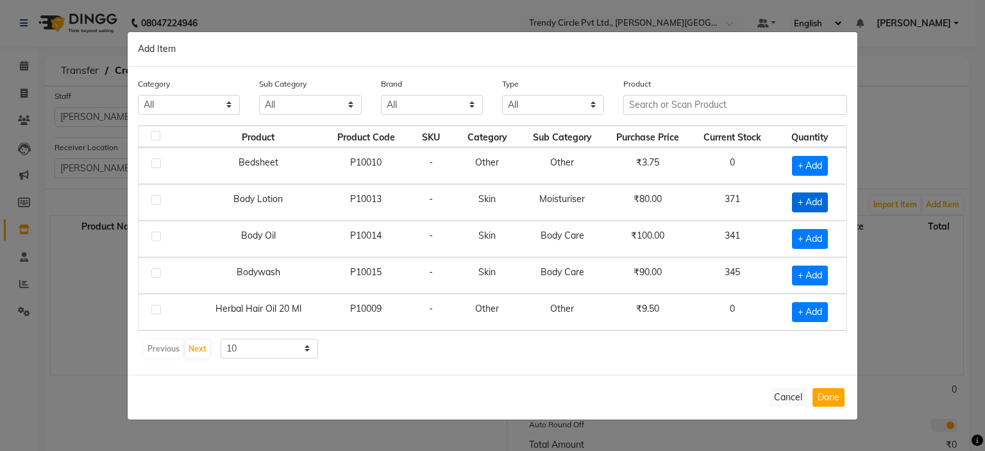
click at [794, 199] on span "+ Add" at bounding box center [810, 202] width 36 height 20
checkbox input "true"
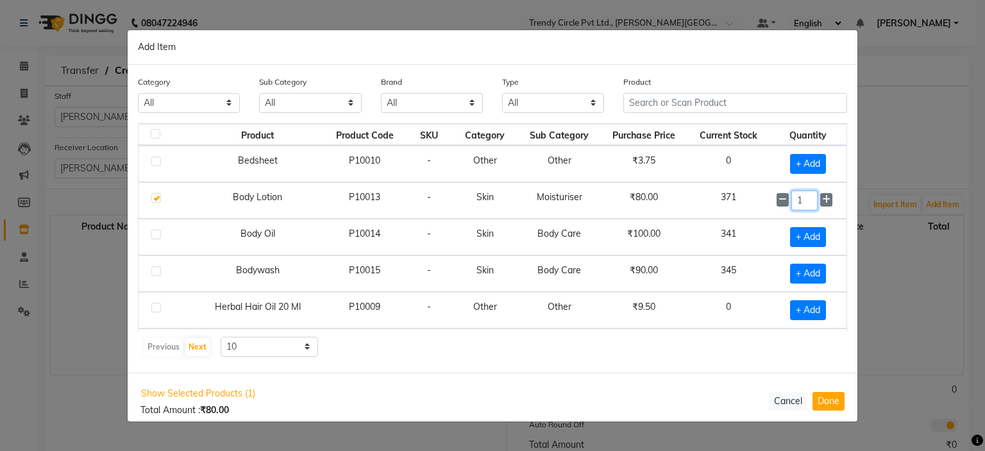
click at [797, 199] on input "1" at bounding box center [804, 200] width 26 height 20
type input "5"
click at [807, 240] on span "+ Add" at bounding box center [808, 237] width 36 height 20
checkbox input "true"
click at [794, 237] on input "1" at bounding box center [804, 237] width 26 height 20
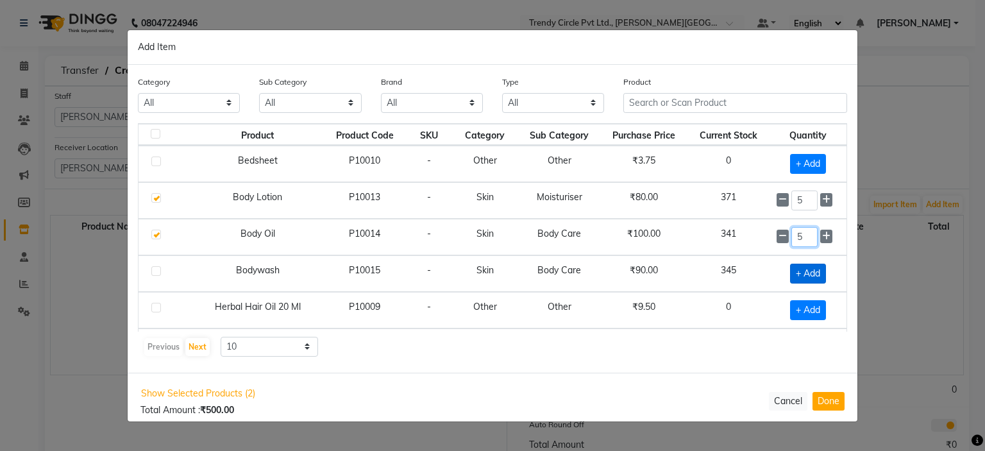
type input "5"
click at [808, 272] on span "+ Add" at bounding box center [808, 273] width 36 height 20
checkbox input "true"
click at [799, 272] on input "1" at bounding box center [804, 273] width 26 height 20
type input "5"
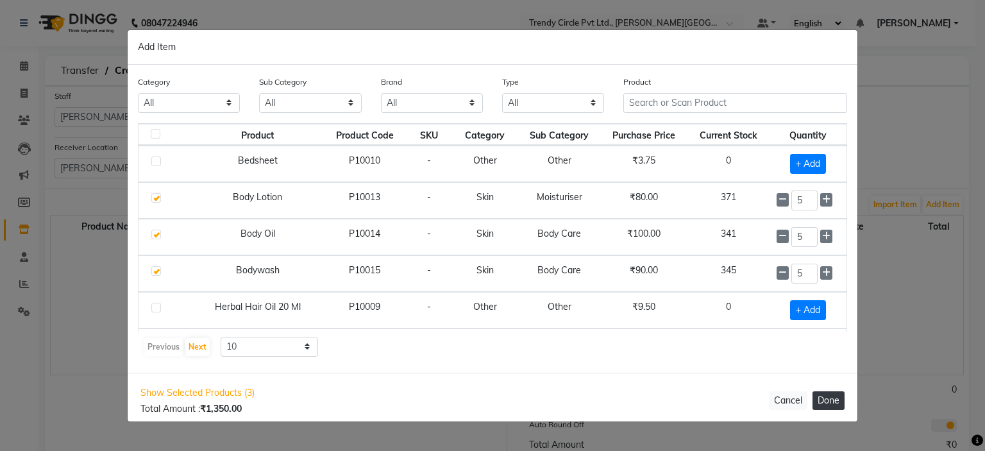
click at [833, 394] on button "Done" at bounding box center [828, 400] width 32 height 19
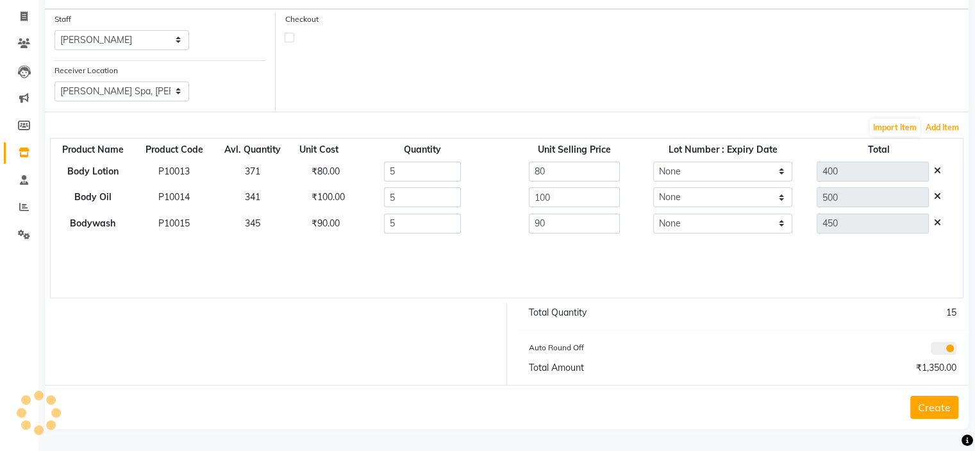
scroll to position [78, 0]
click at [936, 404] on button "Create" at bounding box center [934, 406] width 48 height 23
